Goal: Task Accomplishment & Management: Manage account settings

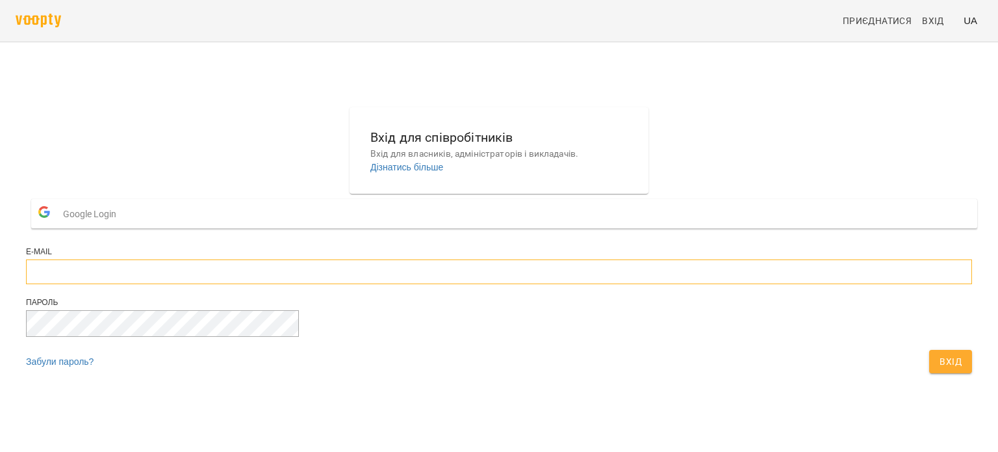
type input "**********"
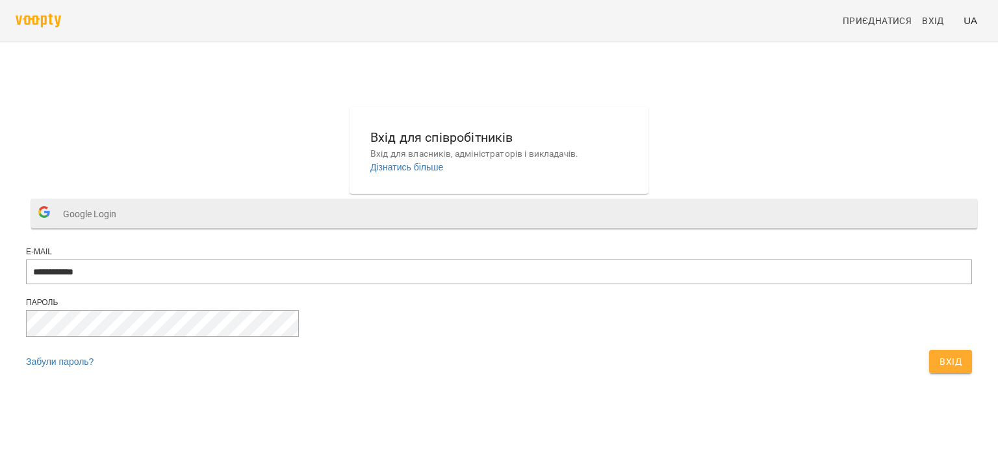
click at [456, 228] on button "Google Login" at bounding box center [504, 213] width 946 height 29
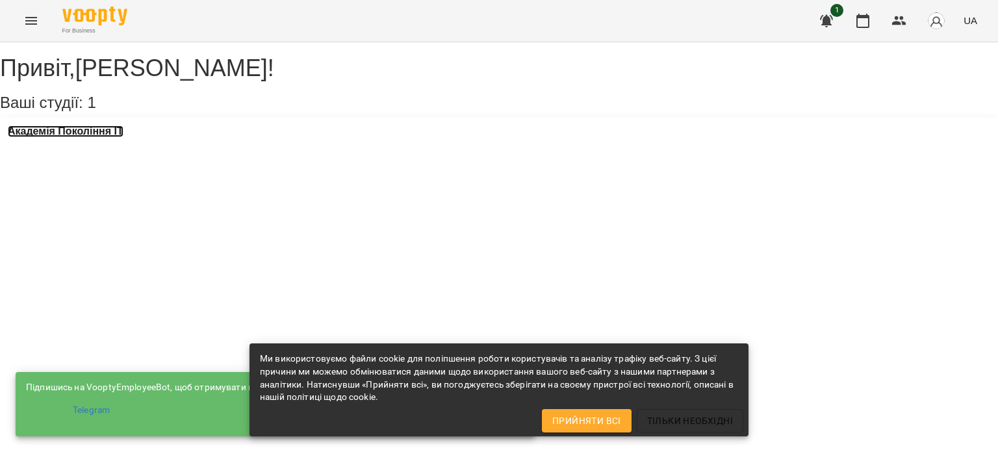
click at [91, 137] on h3 "Академія Покоління ІТ" at bounding box center [66, 131] width 116 height 12
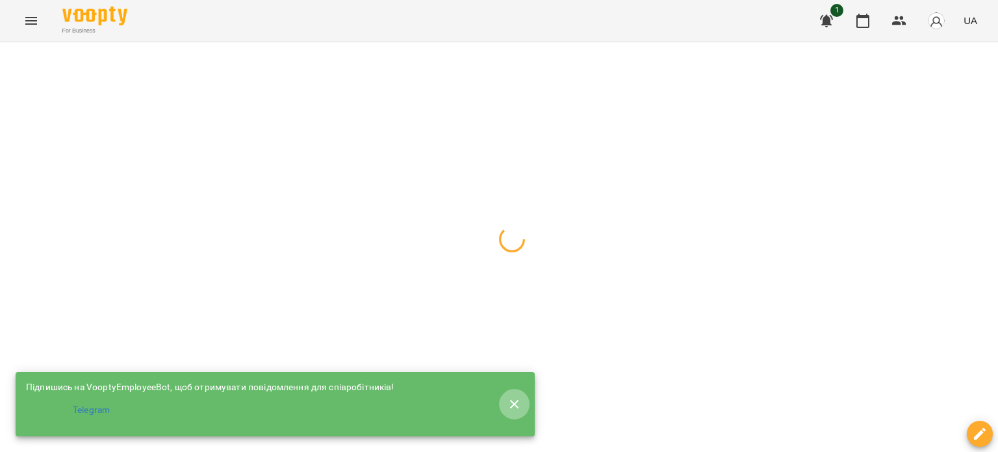
click at [515, 400] on icon "button" at bounding box center [515, 404] width 16 height 16
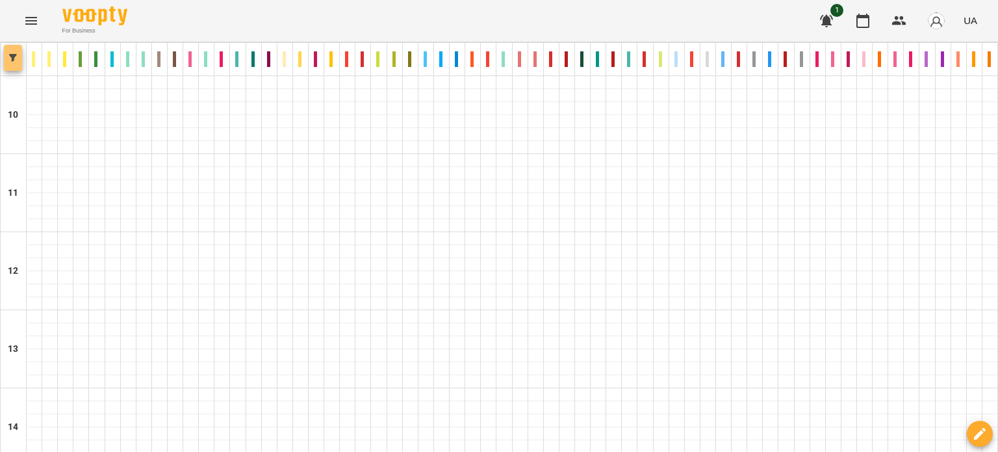
click at [16, 57] on icon "button" at bounding box center [13, 58] width 8 height 8
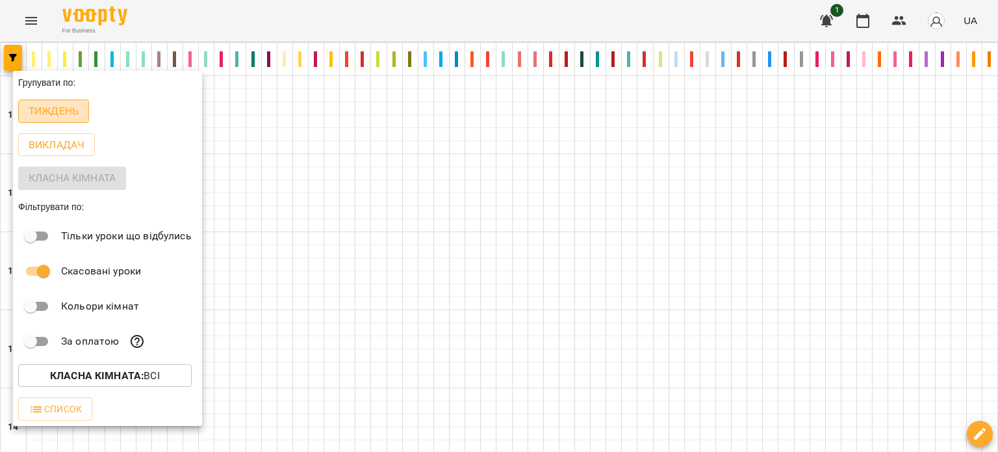
click at [73, 120] on button "Тиждень" at bounding box center [53, 110] width 71 height 23
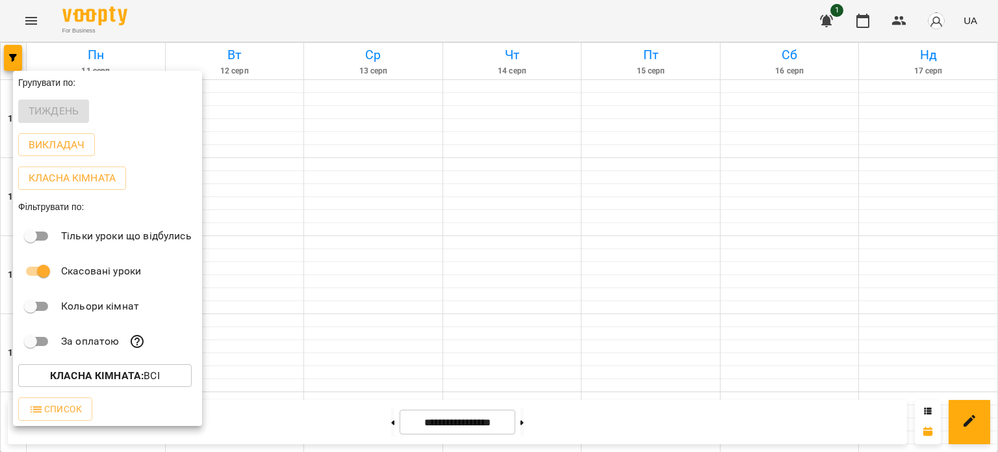
click at [507, 266] on div at bounding box center [499, 226] width 998 height 452
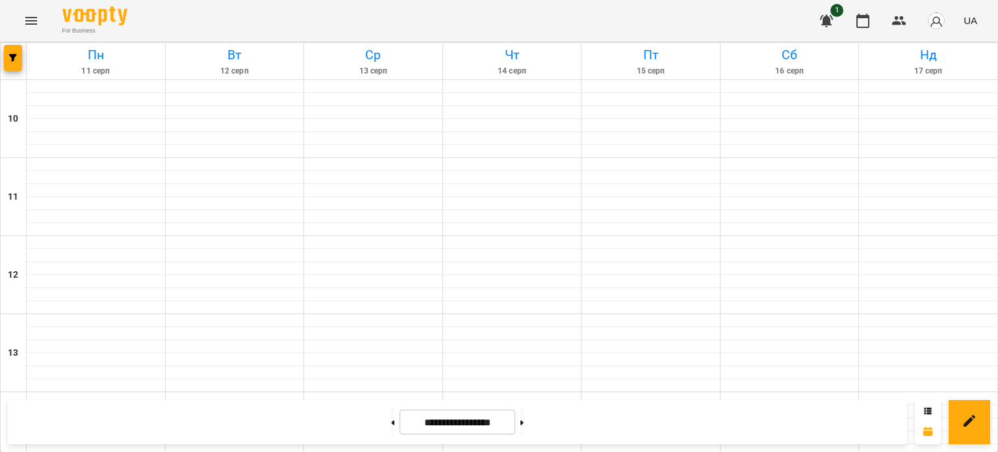
scroll to position [700, 0]
